Goal: Information Seeking & Learning: Learn about a topic

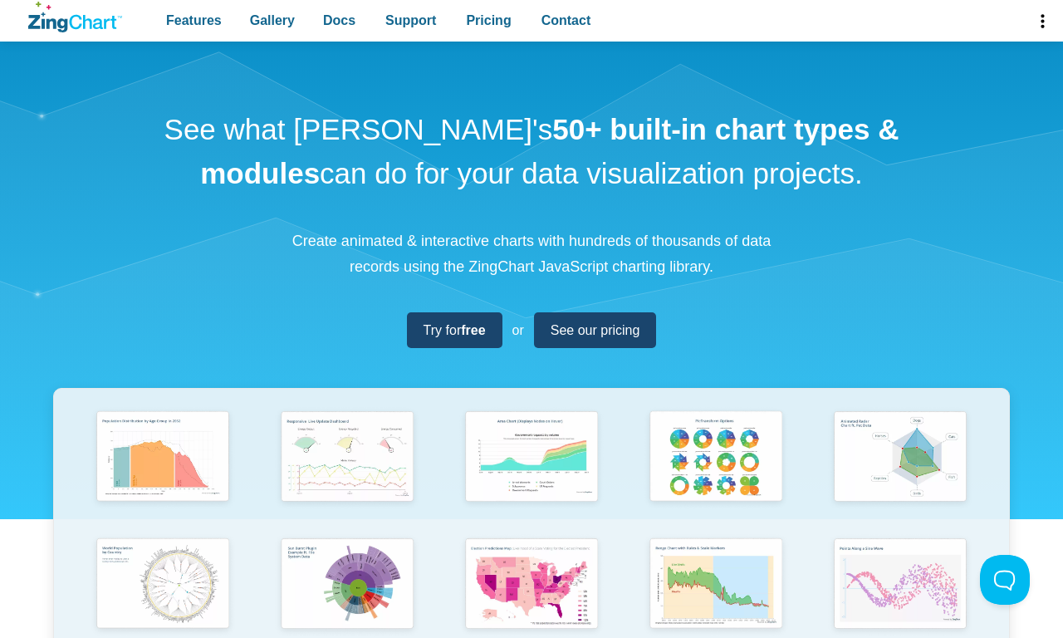
scroll to position [22, 0]
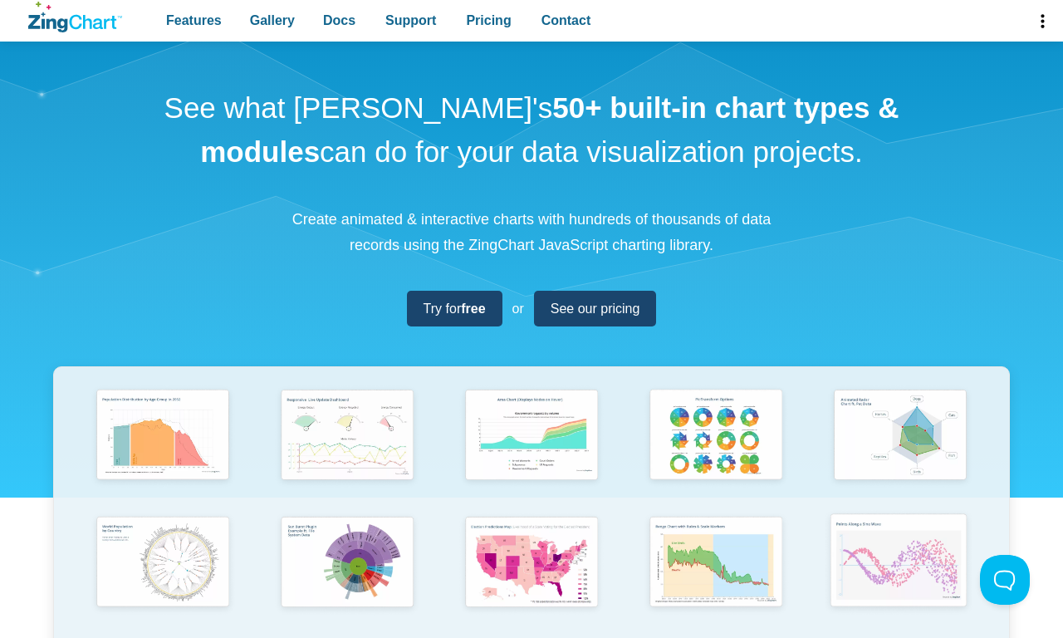
click at [900, 574] on img "App Content" at bounding box center [899, 561] width 152 height 108
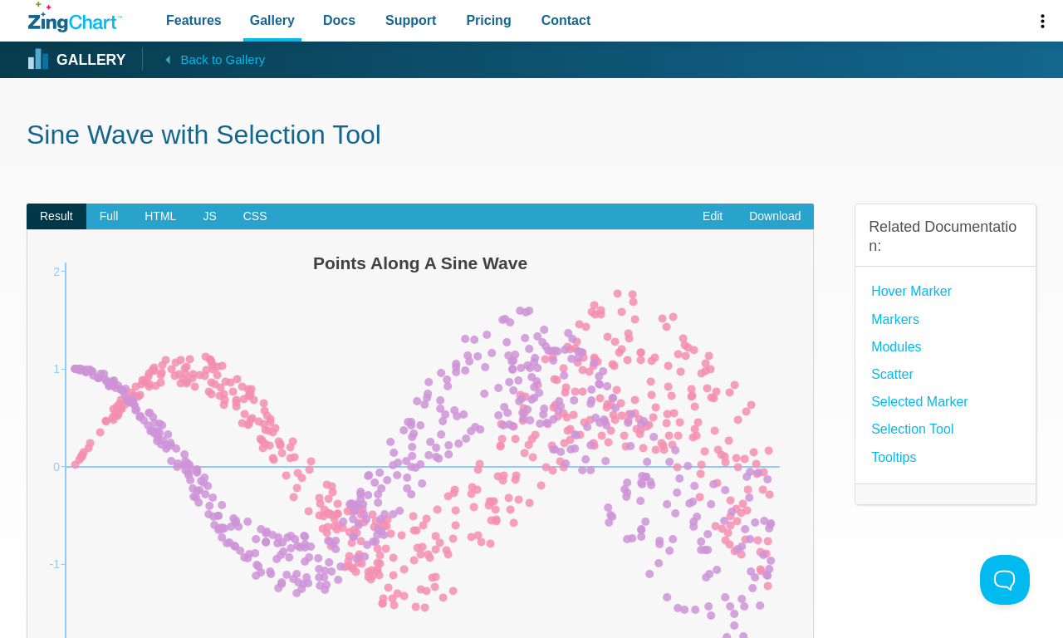
scroll to position [596, 0]
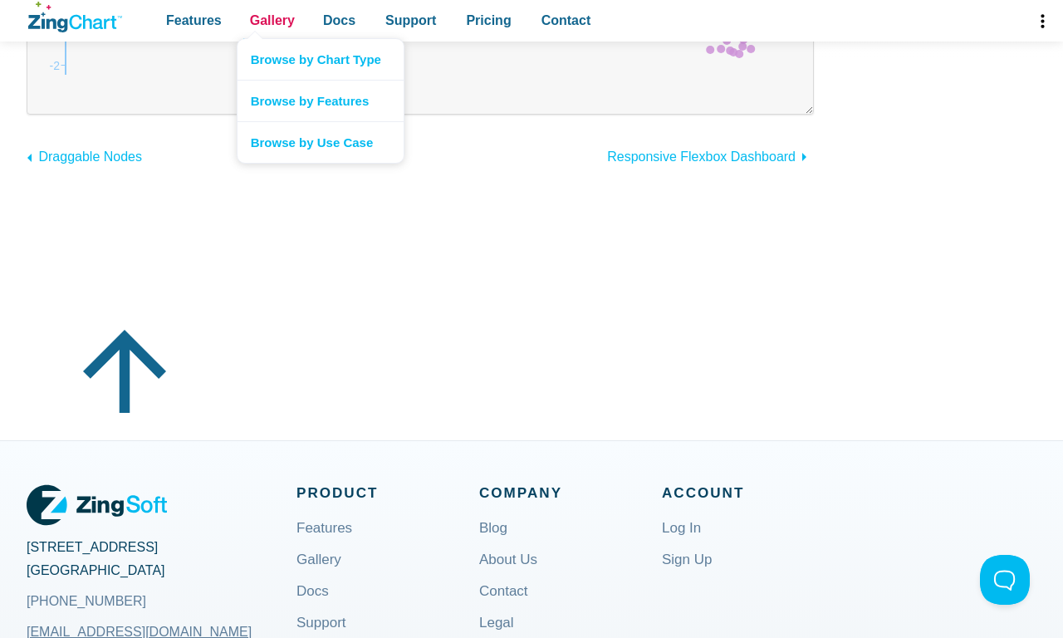
click at [272, 21] on span "Gallery" at bounding box center [272, 20] width 45 height 22
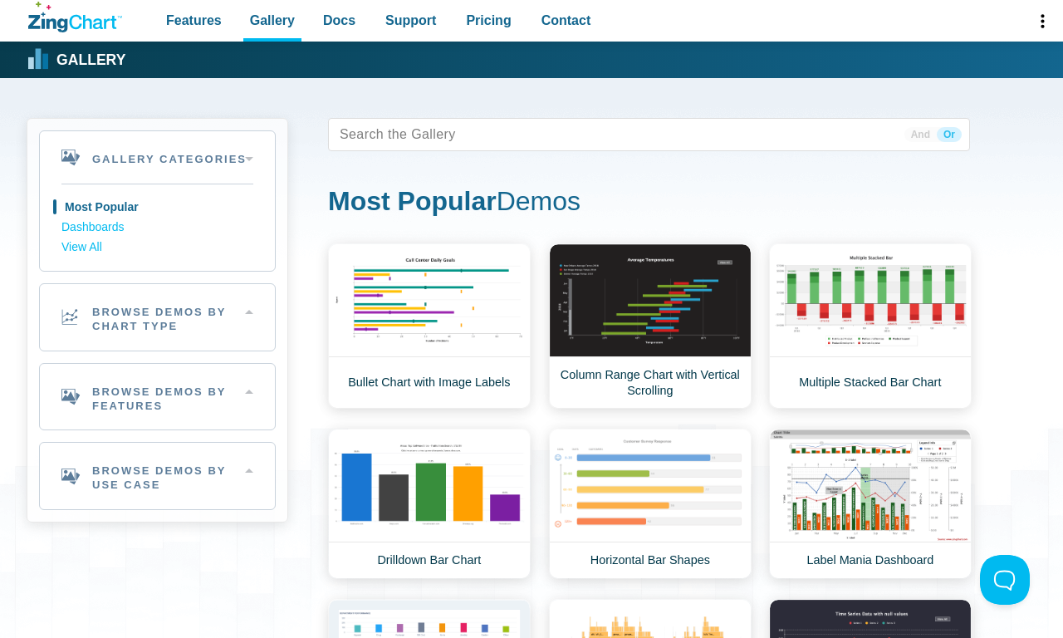
scroll to position [596, 0]
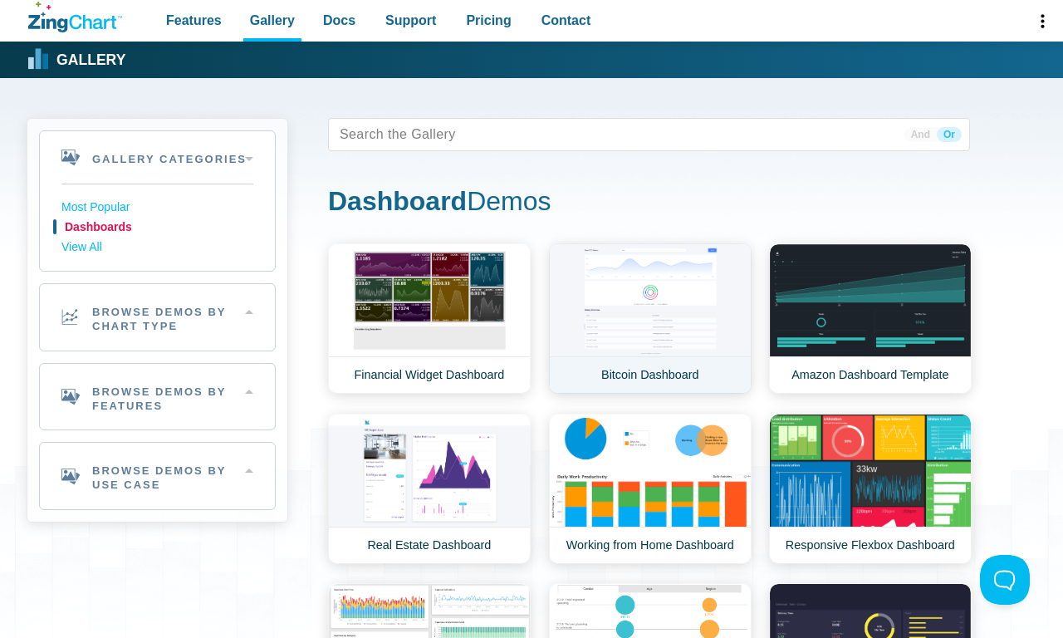
click at [650, 318] on link "Bitcoin Dashboard" at bounding box center [650, 318] width 203 height 150
